Goal: Task Accomplishment & Management: Use online tool/utility

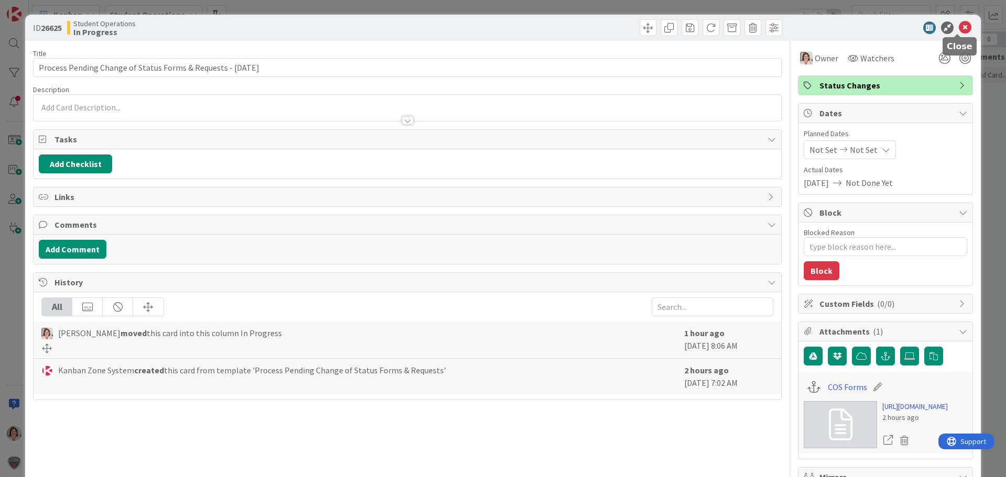
click at [959, 27] on icon at bounding box center [965, 27] width 13 height 13
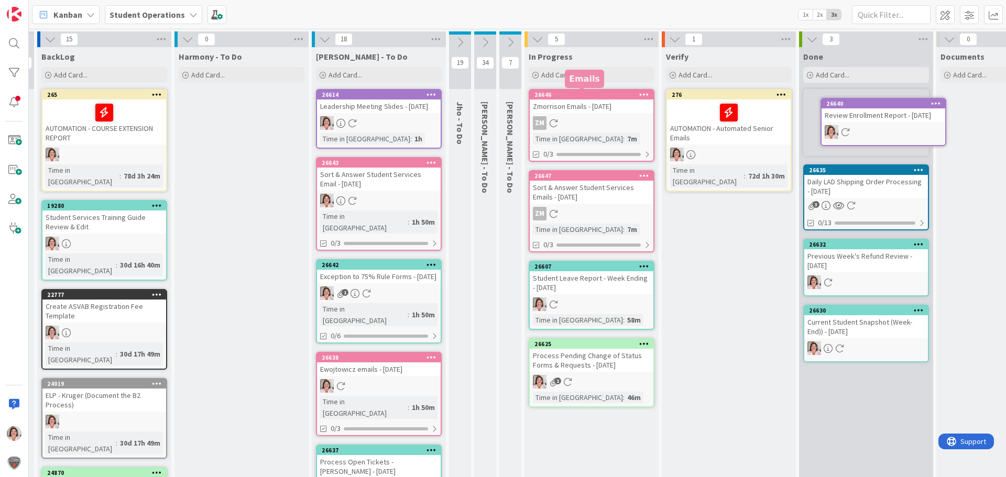
scroll to position [0, 46]
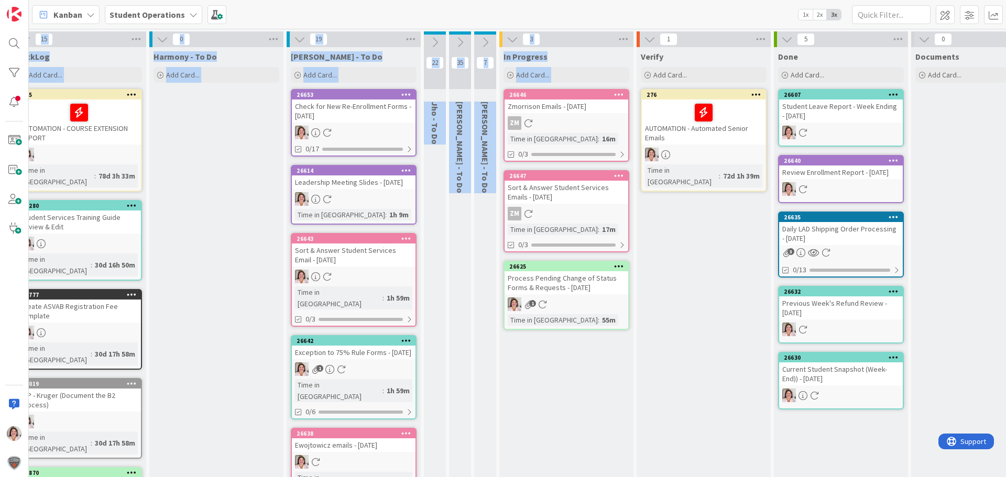
drag, startPoint x: 557, startPoint y: 399, endPoint x: 626, endPoint y: 502, distance: 124.1
click at [626, 477] on html "Kanban Student Operations 1x 2x 3x 12 Future Automation / Process Building 15 B…" at bounding box center [503, 238] width 1006 height 477
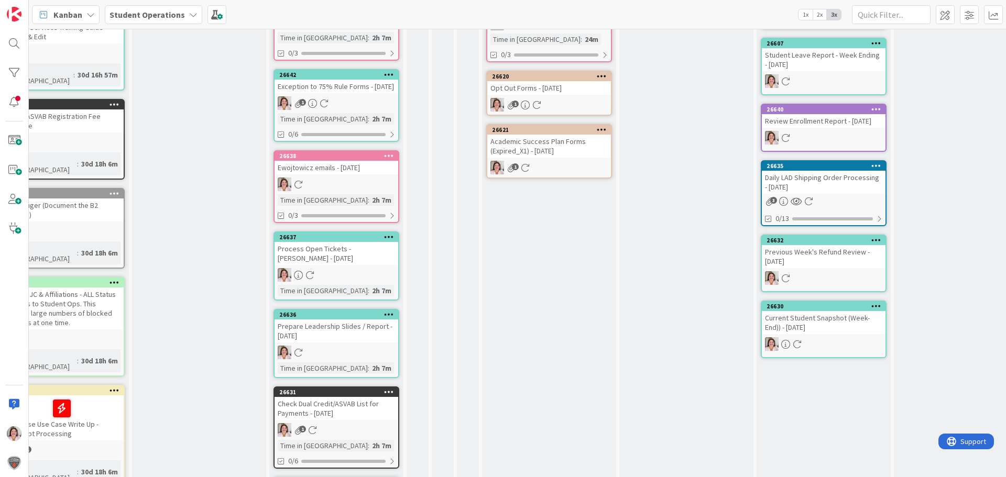
scroll to position [52, 63]
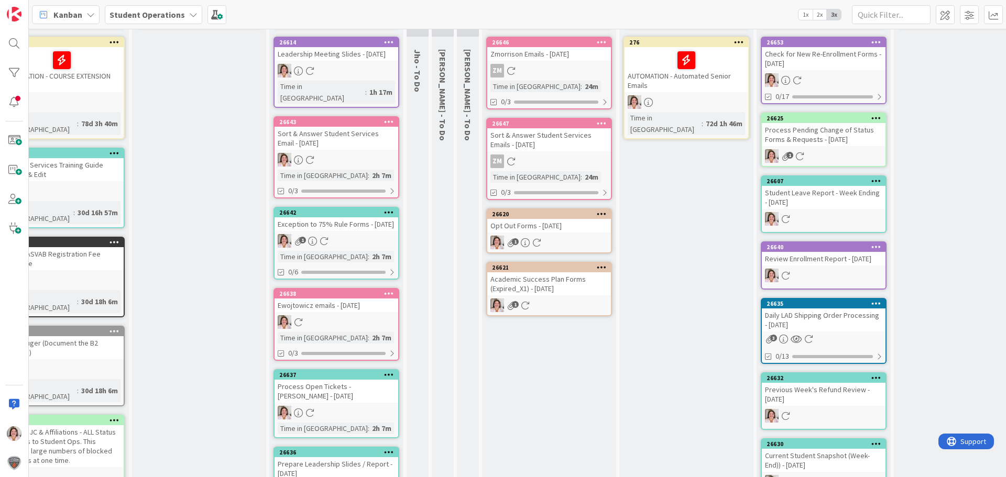
click at [541, 234] on link "26620 Opt Out Forms - [DATE] 1" at bounding box center [549, 230] width 126 height 45
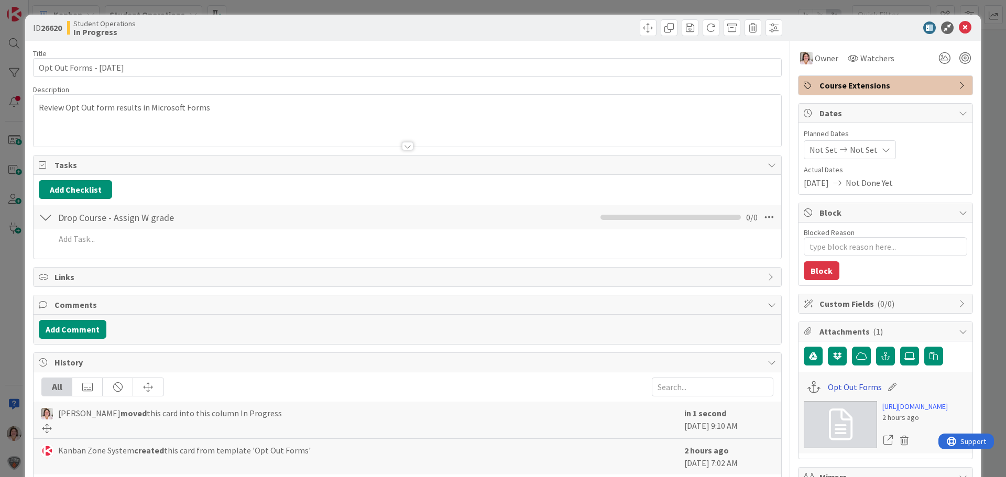
click at [832, 384] on link "Opt Out Forms" at bounding box center [855, 387] width 54 height 13
click at [961, 20] on div "ID 26620 Student Operations In Progress" at bounding box center [502, 28] width 955 height 26
click at [960, 26] on icon at bounding box center [965, 27] width 13 height 13
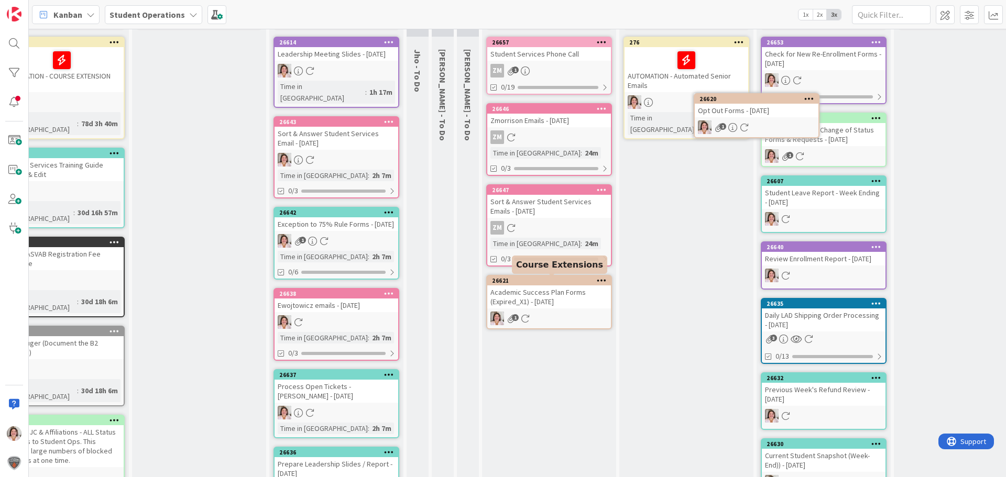
scroll to position [0, 63]
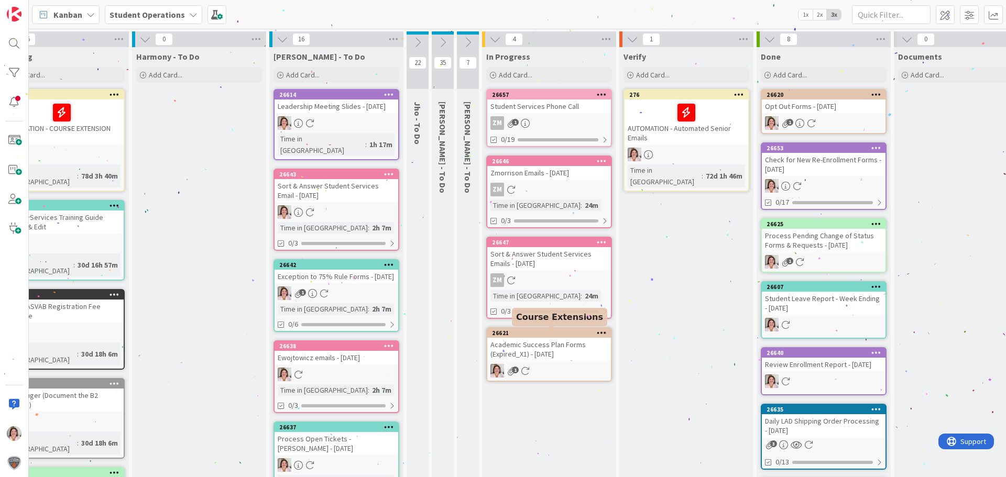
click at [560, 350] on div "Academic Success Plan Forms (Expired_X1) - [DATE]" at bounding box center [549, 349] width 124 height 23
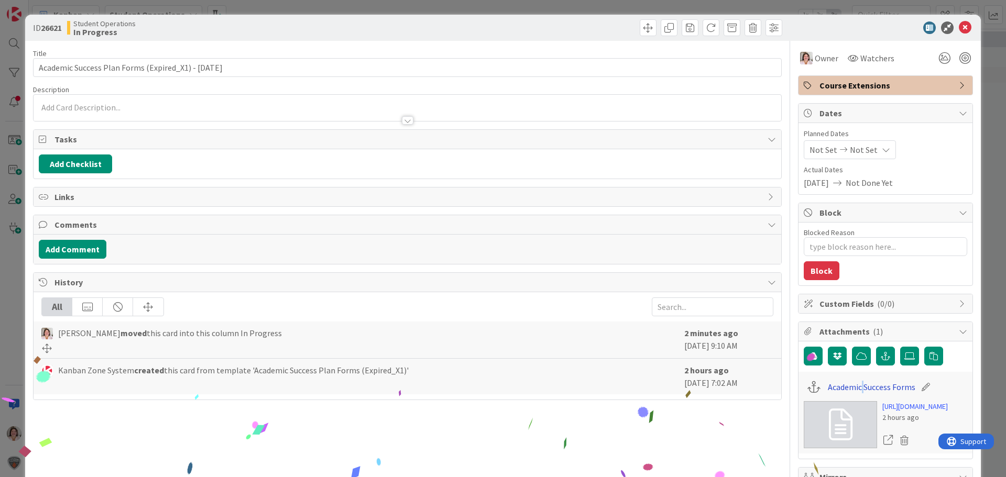
click at [855, 382] on div "Academic Success Forms" at bounding box center [884, 387] width 163 height 20
click at [855, 383] on link "Academic Success Forms" at bounding box center [871, 387] width 87 height 13
click at [959, 26] on icon at bounding box center [965, 27] width 13 height 13
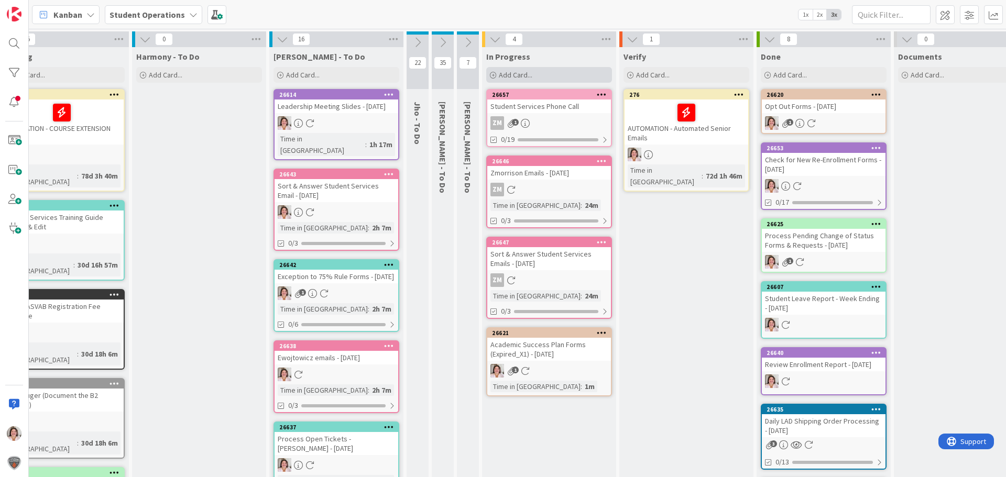
click at [505, 75] on span "Add Card..." at bounding box center [516, 74] width 34 height 9
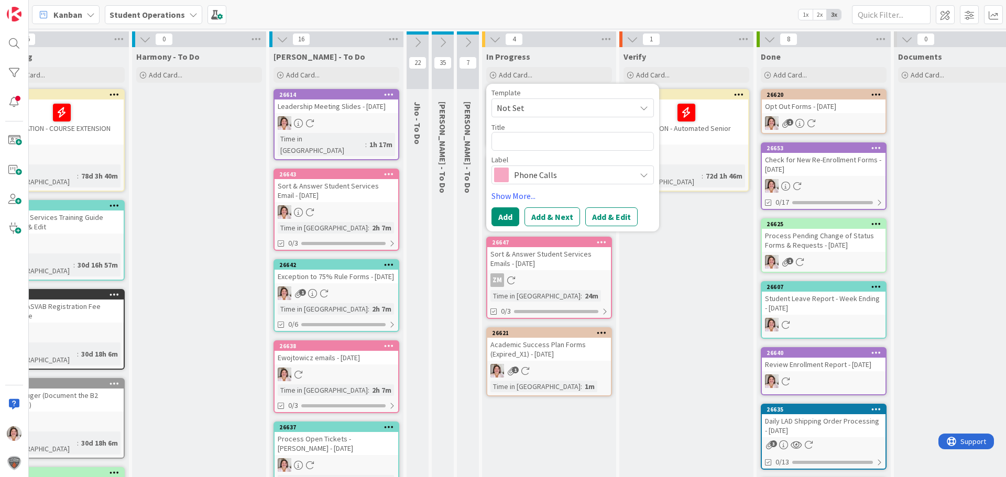
click at [521, 109] on span "Not Set" at bounding box center [562, 108] width 131 height 14
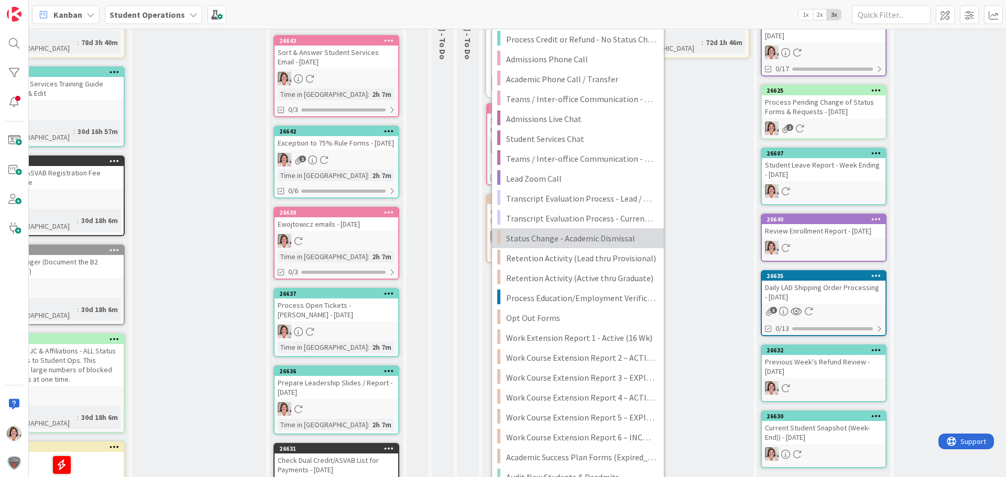
scroll to position [151, 63]
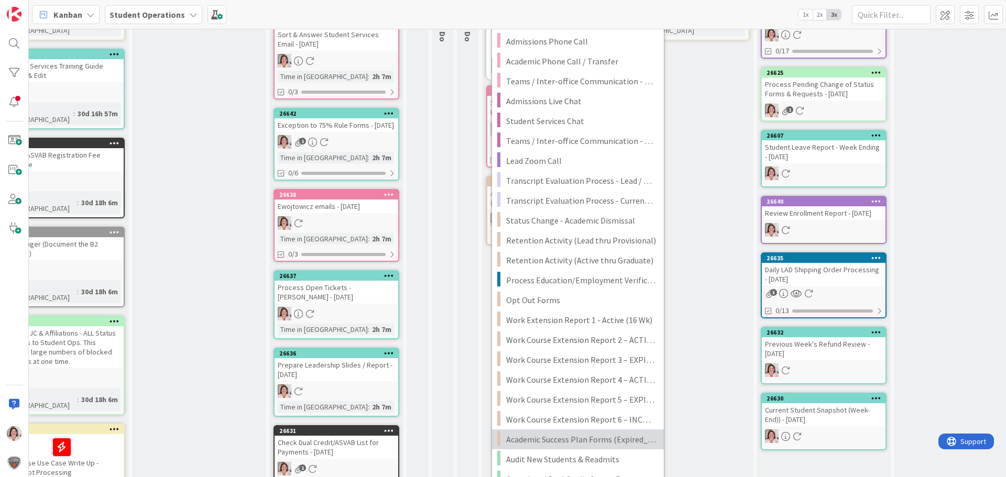
click at [593, 443] on span "Academic Success Plan Forms (Expired_X1)" at bounding box center [581, 440] width 150 height 14
type textarea "x"
type textarea "Academic Success Plan Forms (Expired_X1)"
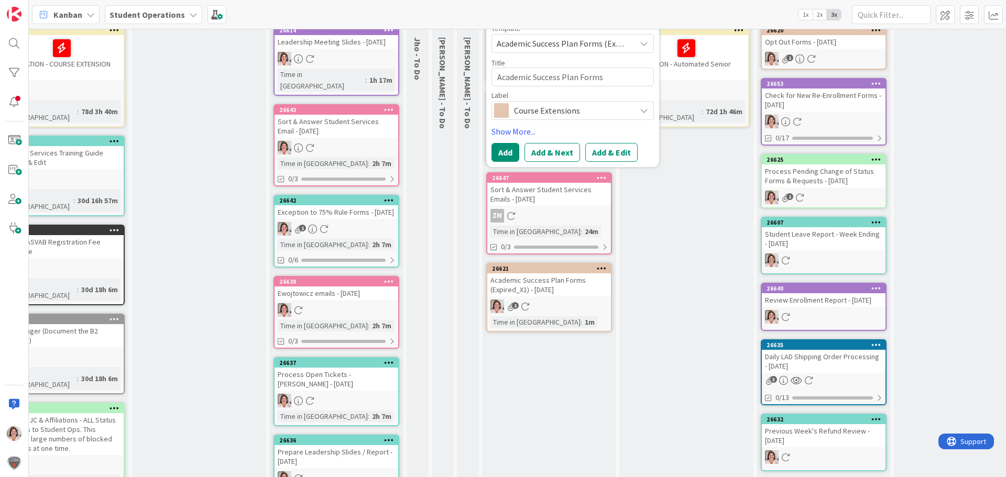
scroll to position [0, 63]
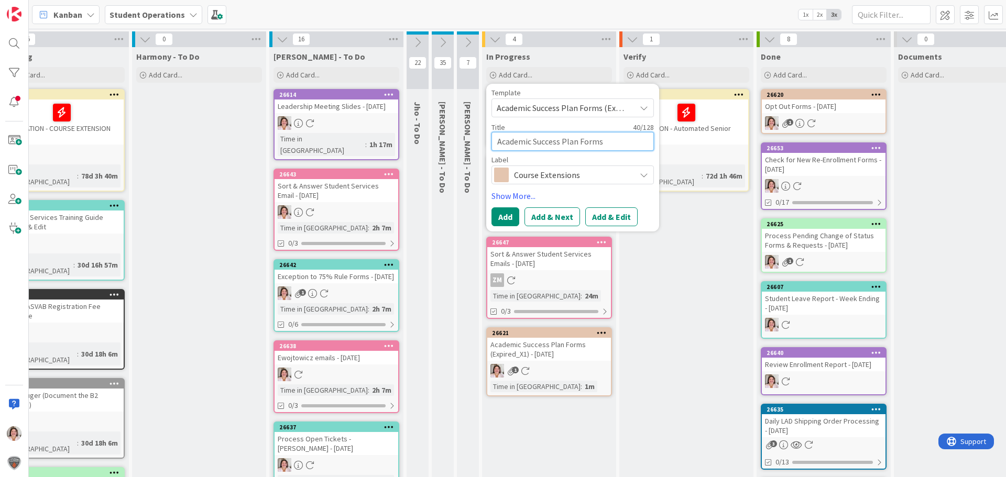
click at [497, 143] on textarea "Academic Success Plan Forms (Expired_X1)" at bounding box center [572, 141] width 162 height 19
drag, startPoint x: 534, startPoint y: 141, endPoint x: 738, endPoint y: 145, distance: 203.8
type textarea "x"
type textarea "Academic RSuccess Plan Forms (Expired_X1)"
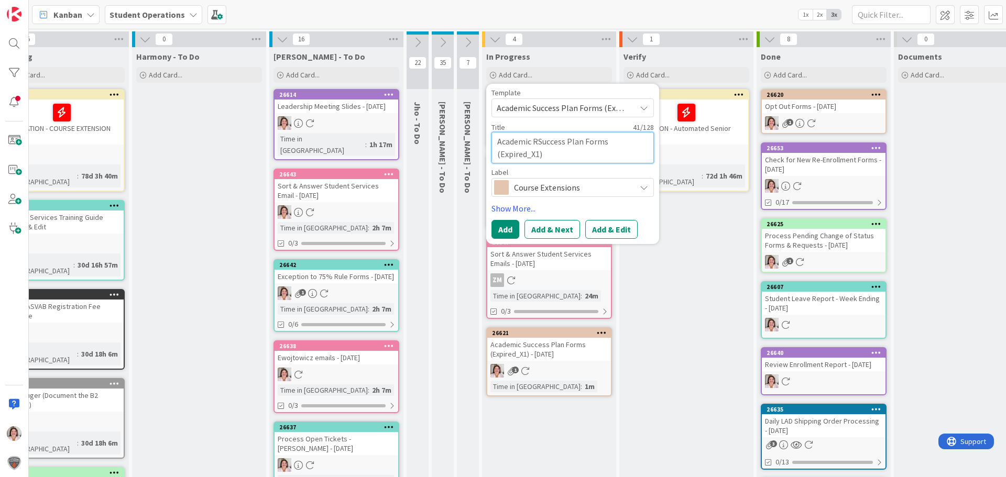
type textarea "x"
type textarea "Academic ReSuccess Plan Forms (Expired_X1)"
type textarea "x"
type textarea "Academic ReESuccess Plan Forms (Expired_X1)"
type textarea "x"
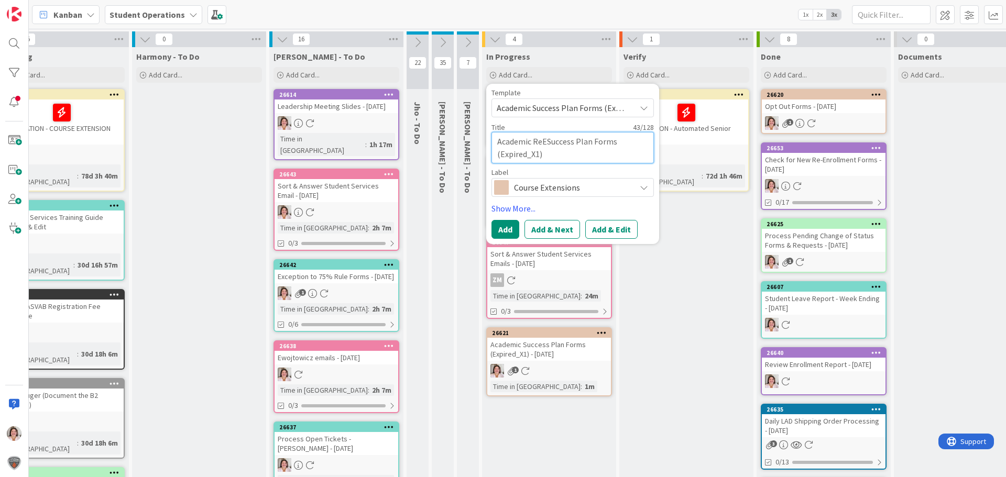
type textarea "Academic ReEnSuccess Plan Forms (Expired_X1)"
type textarea "x"
type textarea "Academic ReEntSuccess Plan Forms (Expired_X1)"
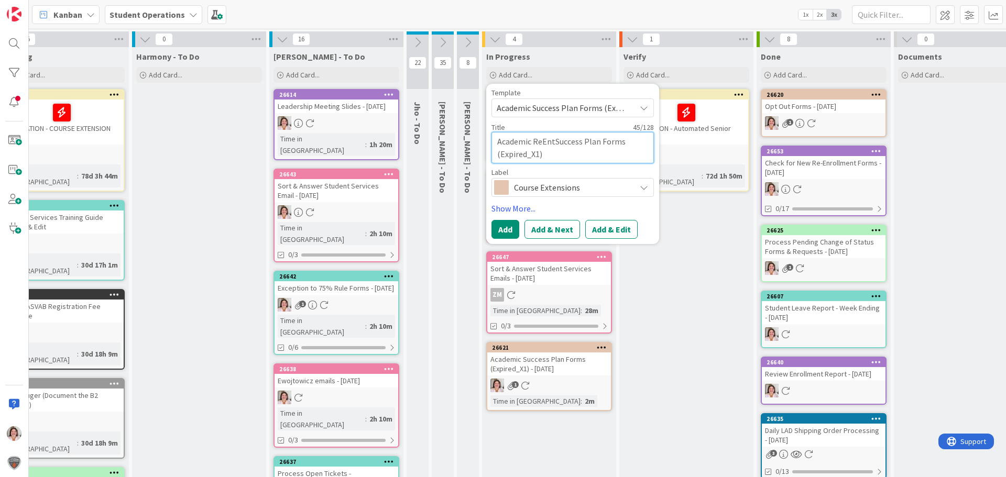
type textarea "x"
type textarea "Academic ReEntrSuccess Plan Forms (Expired_X1)"
type textarea "x"
type textarea "Academic ReEntr Success Plan Forms (Expired_X1)"
type textarea "x"
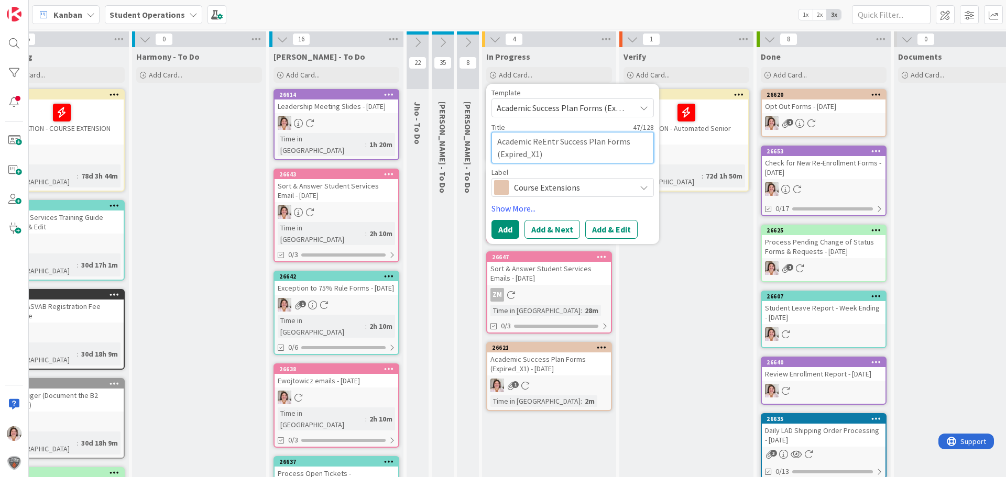
type textarea "Academic ReEntrSuccess Plan Forms (Expired_X1)"
type textarea "x"
type textarea "Academic ReEntrySuccess Plan Forms (Expired_X1)"
type textarea "x"
type textarea "Academic ReEntry Success Plan Forms (Expired_X1)"
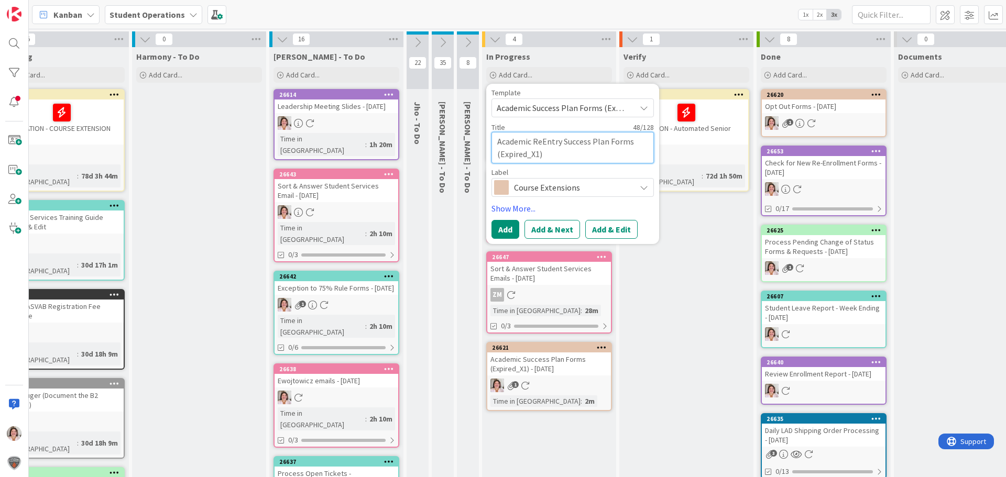
type textarea "x"
type textarea "Academic ReEntry uccess Plan Forms (Expired_X1)"
type textarea "x"
type textarea "Academic ReEntry ccess Plan Forms (Expired_X1)"
type textarea "x"
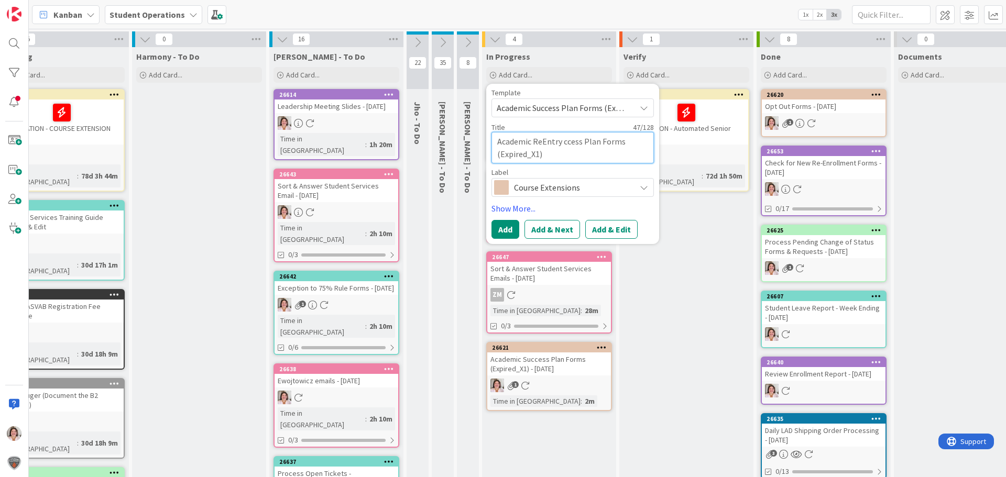
type textarea "Academic ReEntry cess Plan Forms (Expired_X1)"
type textarea "x"
type textarea "Academic ReEntry ess Plan Forms (Expired_X1)"
type textarea "x"
type textarea "Academic ReEntry ss Plan Forms (Expired_X1)"
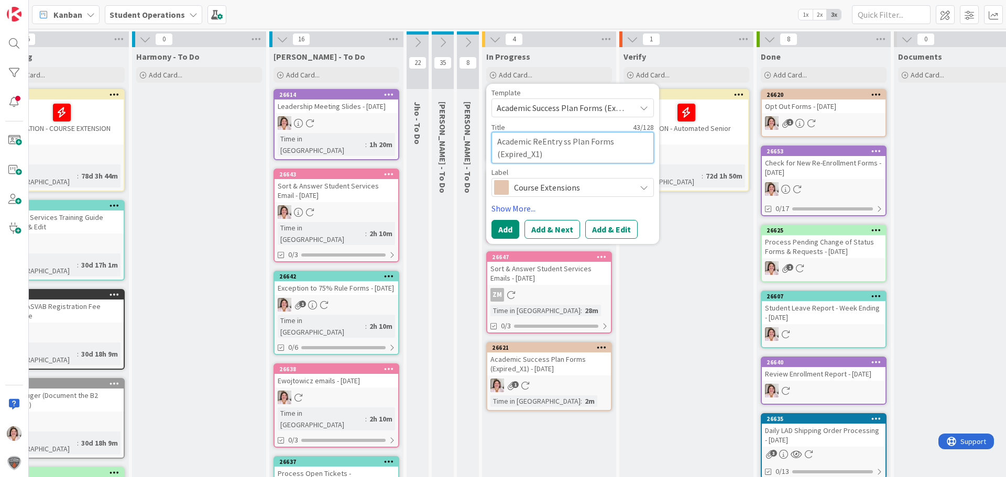
type textarea "x"
type textarea "Academic ReEntry s Plan Forms (Expired_X1)"
type textarea "x"
type textarea "Academic ReEntry Plan Forms (Expired_X1)"
type textarea "x"
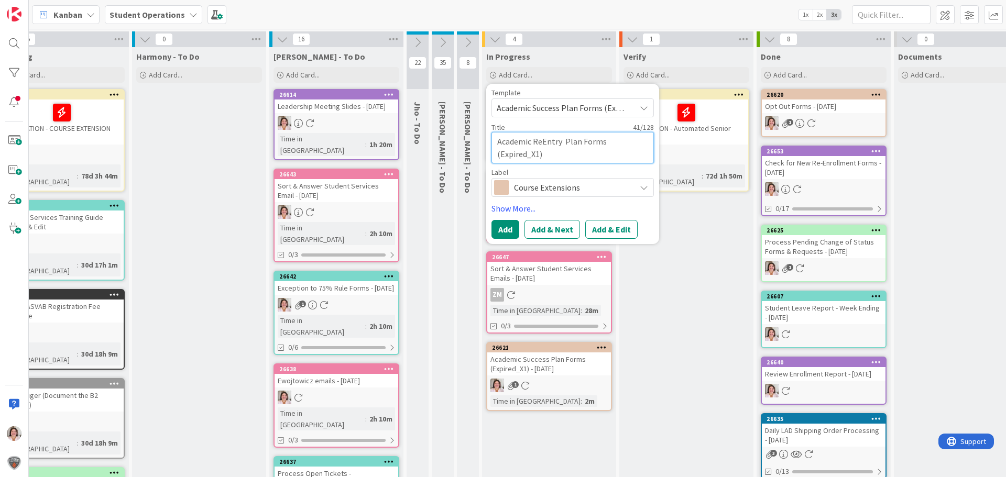
type textarea "Academic ReEntry Plan Forms (Expired_X1)"
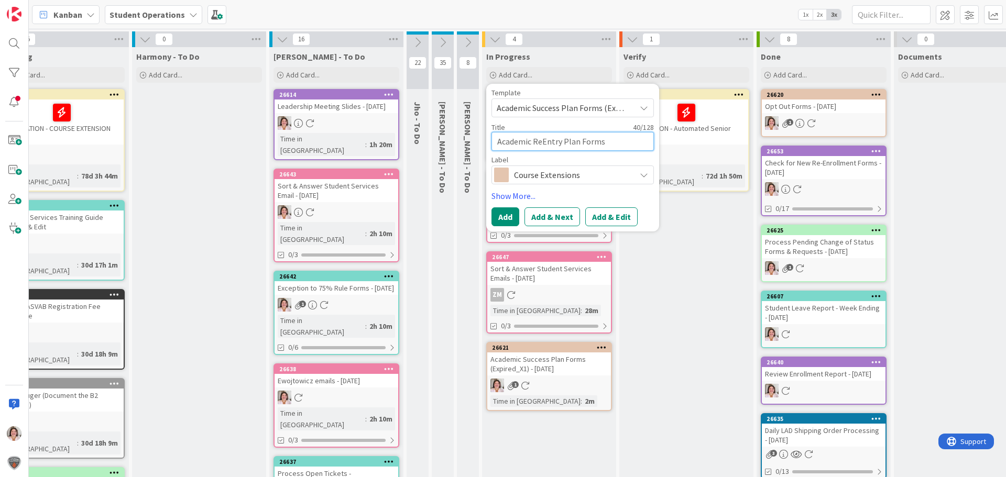
type textarea "x"
type textarea "Academic ReEntry lan Forms (Expired_X1)"
type textarea "x"
type textarea "Academic ReEntry an Forms (Expired_X1)"
type textarea "x"
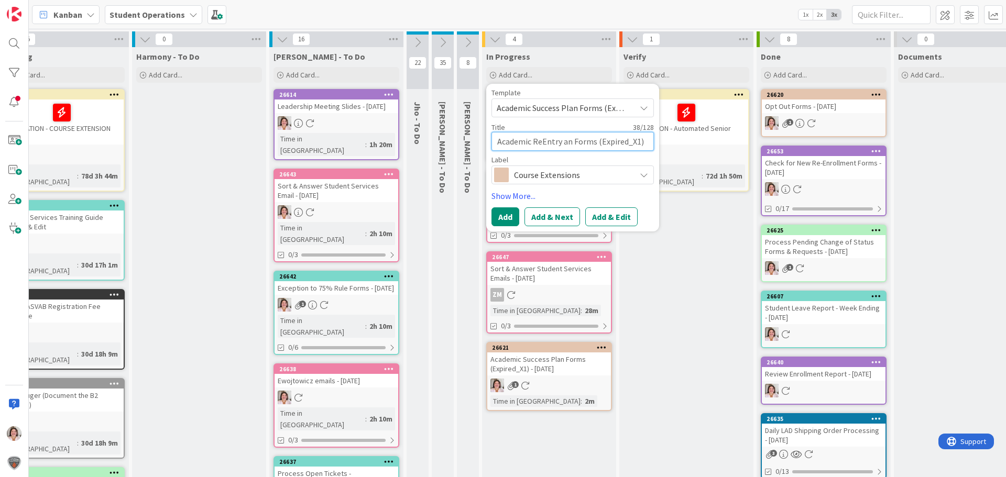
type textarea "Academic ReEntry n Forms (Expired_X1)"
type textarea "x"
type textarea "Academic ReEntry Forms (Expired_X1)"
type textarea "x"
type textarea "Academic ReEntry Forms (Expired_X1)"
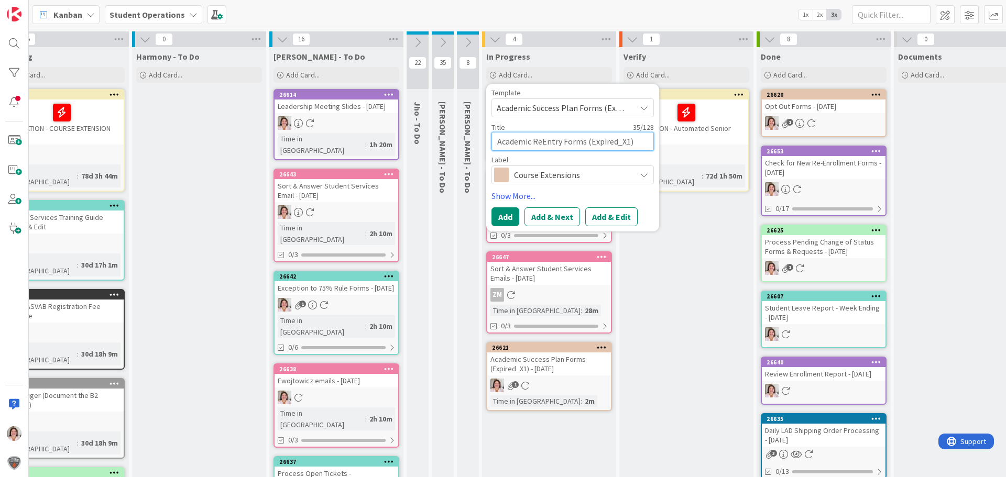
type textarea "x"
type textarea "Academic ReEntry Forms (Expired_X)"
type textarea "x"
type textarea "Academic ReEntry Forms (Expired_X2)"
click at [505, 218] on button "Add" at bounding box center [505, 216] width 28 height 19
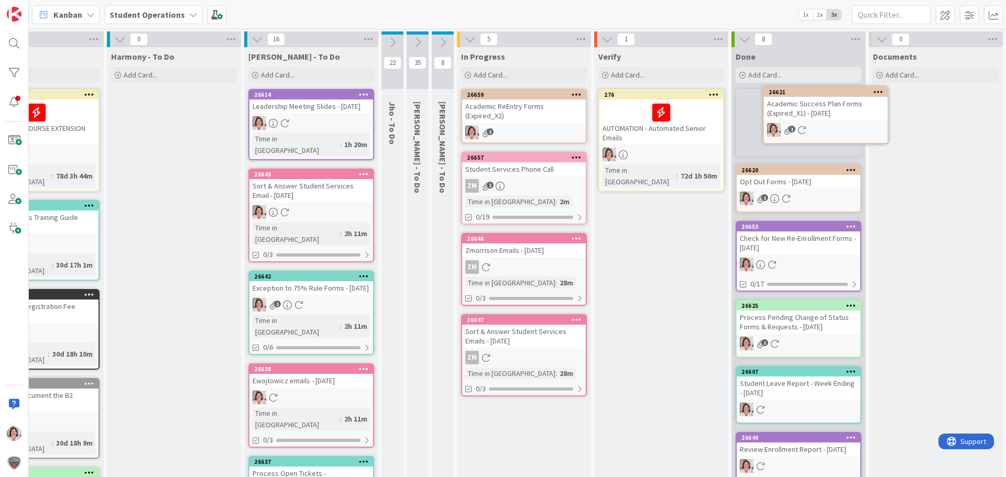
scroll to position [0, 89]
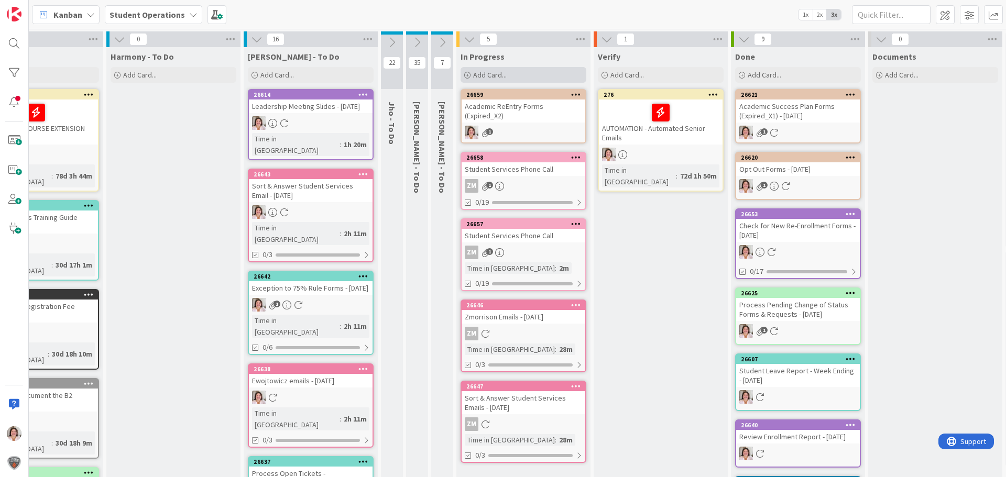
click at [514, 76] on div "Add Card..." at bounding box center [523, 75] width 126 height 16
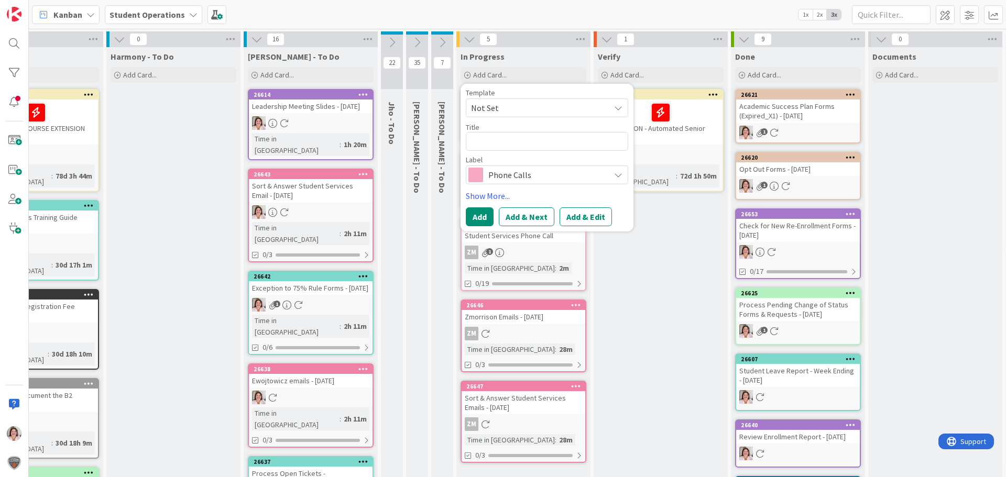
click at [552, 109] on span "Not Set" at bounding box center [536, 108] width 131 height 14
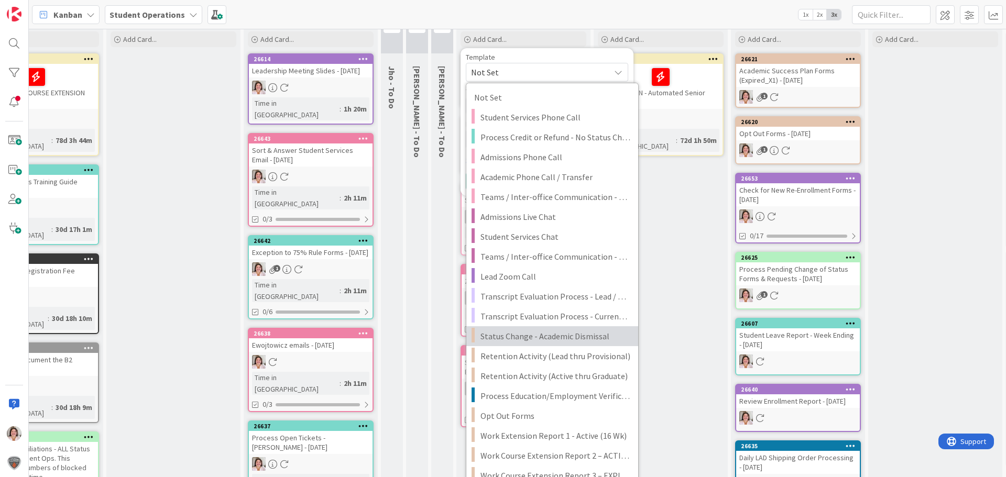
scroll to position [52, 89]
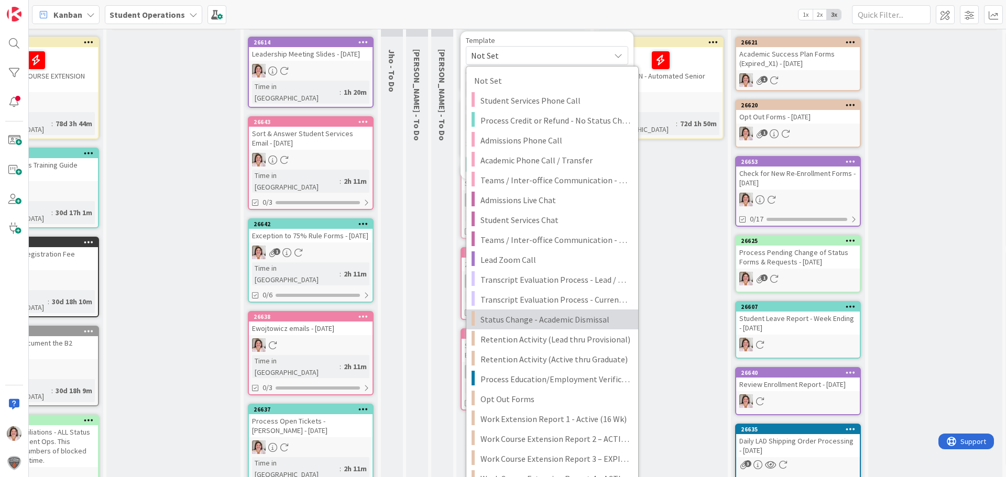
click at [583, 318] on span "Status Change - Academic Dismissal" at bounding box center [555, 320] width 150 height 14
type textarea "x"
type textarea "Status Change - Academic Dismissal"
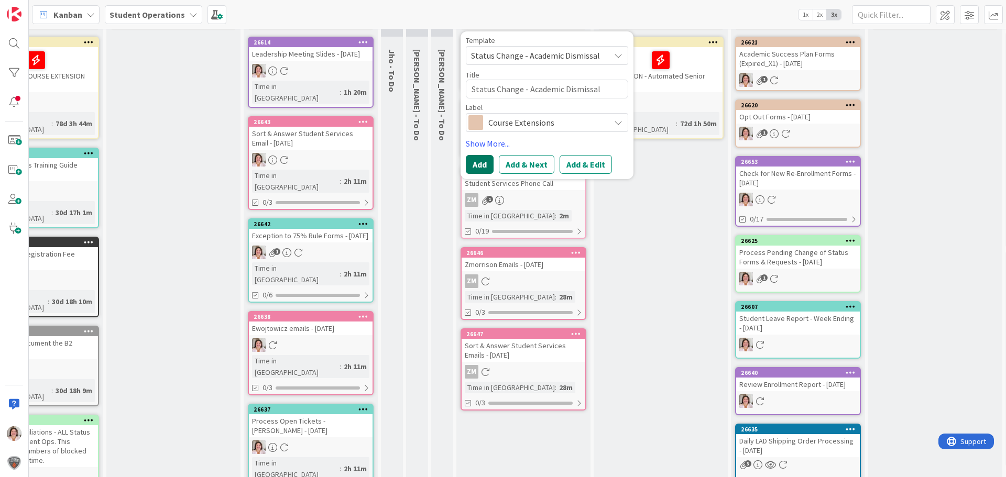
click at [492, 160] on button "Add" at bounding box center [480, 164] width 28 height 19
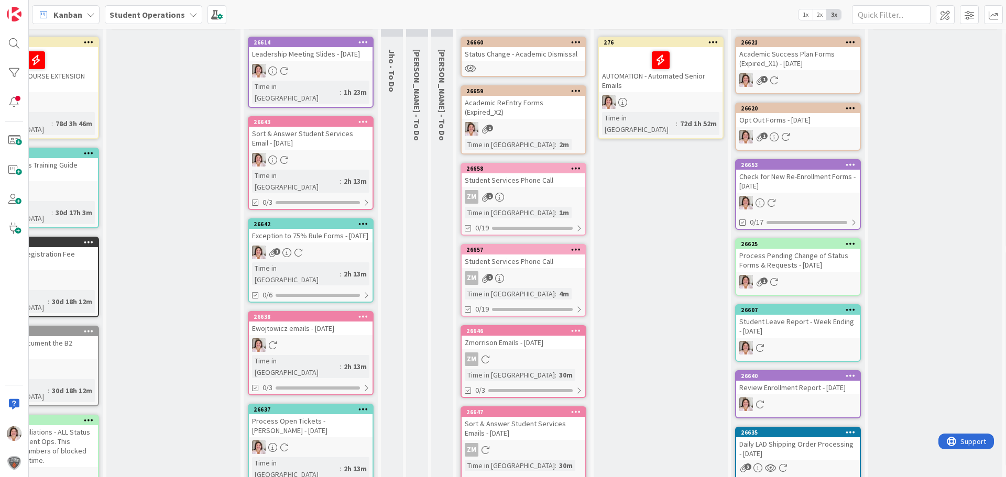
click at [576, 39] on icon at bounding box center [576, 41] width 10 height 7
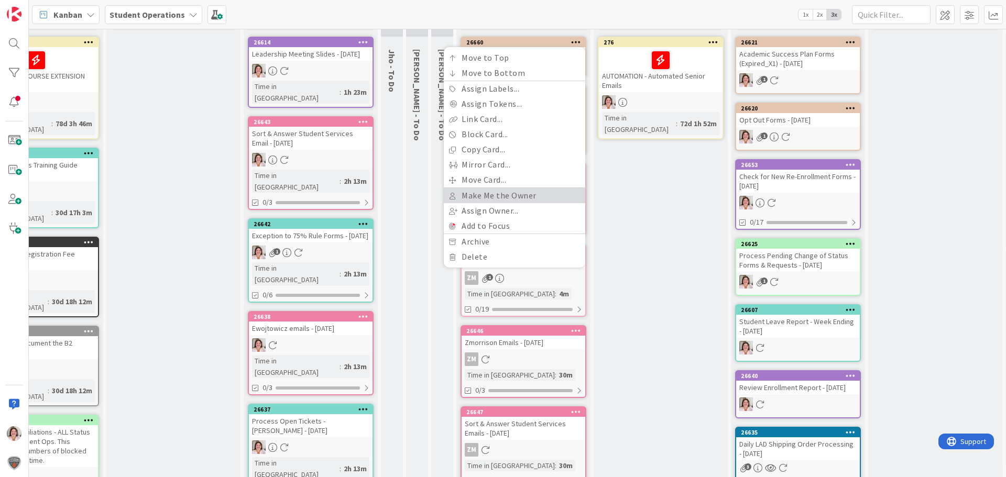
click at [511, 198] on link "Make Me the Owner" at bounding box center [514, 195] width 141 height 15
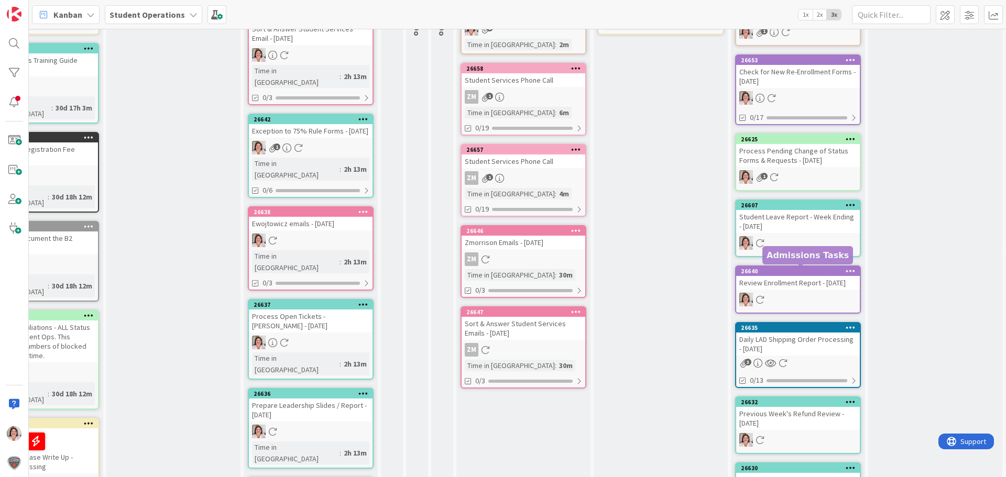
scroll to position [0, 89]
